Goal: Find specific page/section: Find specific page/section

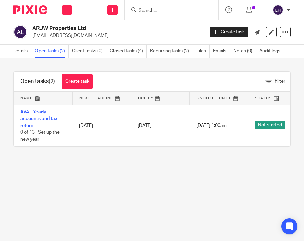
click at [185, 9] on input "Search" at bounding box center [168, 11] width 60 height 6
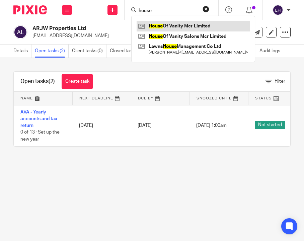
type input "house"
click at [178, 26] on link at bounding box center [192, 26] width 113 height 10
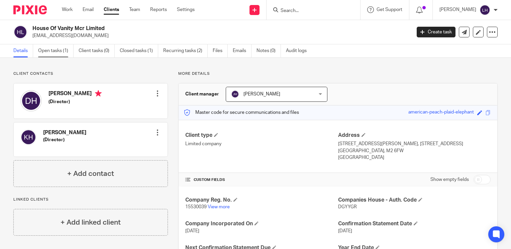
click at [56, 53] on link "Open tasks (1)" at bounding box center [55, 50] width 35 height 13
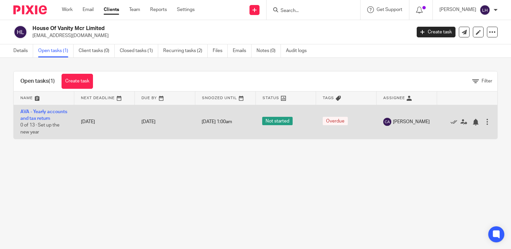
click at [42, 114] on td "AVA - Yearly accounts and tax return 0 of 13 · Set up the new year" at bounding box center [44, 122] width 61 height 34
click at [41, 111] on link "AVA - Yearly accounts and tax return" at bounding box center [43, 115] width 47 height 11
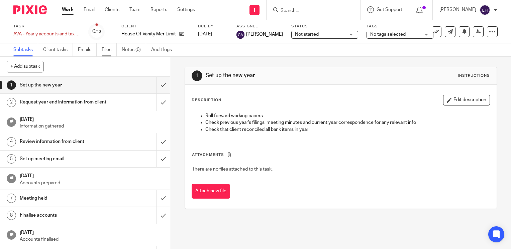
click at [112, 51] on link "Files" at bounding box center [109, 49] width 15 height 13
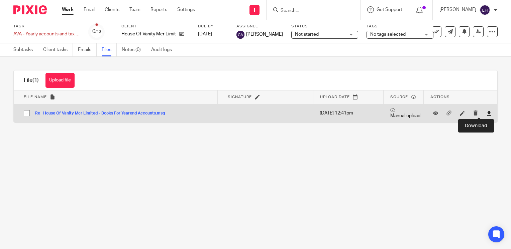
click at [487, 115] on icon at bounding box center [489, 113] width 5 height 5
